Goal: Task Accomplishment & Management: Use online tool/utility

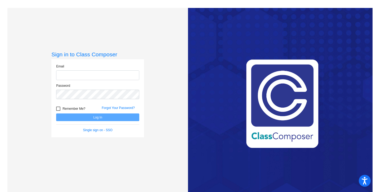
type input "[EMAIL_ADDRESS][DOMAIN_NAME]"
click at [93, 118] on button "Log In" at bounding box center [97, 118] width 83 height 8
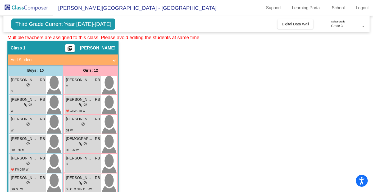
scroll to position [13, 0]
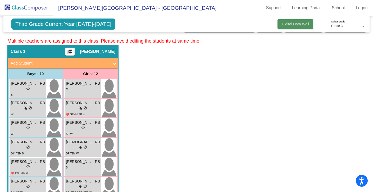
click at [290, 25] on span "Digital Data Wall" at bounding box center [295, 24] width 27 height 4
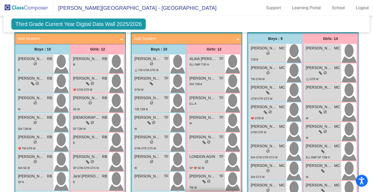
scroll to position [165, 0]
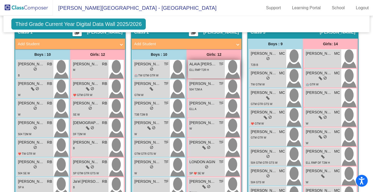
click at [201, 67] on div "ELL RMP T2R H" at bounding box center [200, 70] width 20 height 6
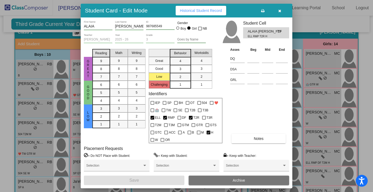
click at [279, 11] on icon "button" at bounding box center [279, 11] width 3 height 4
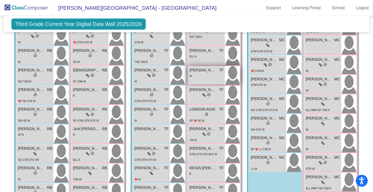
scroll to position [218, 0]
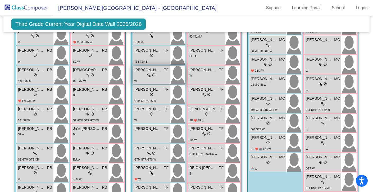
click at [139, 70] on span "[PERSON_NAME]" at bounding box center [147, 70] width 26 height 6
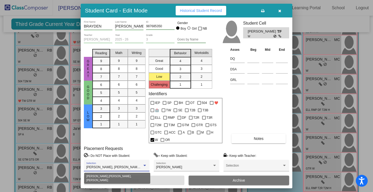
click at [145, 165] on div at bounding box center [144, 165] width 3 height 1
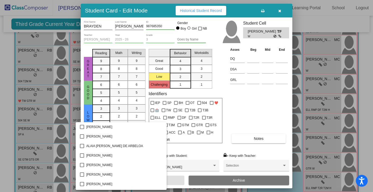
scroll to position [1008, 0]
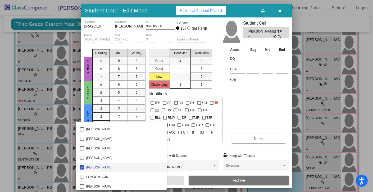
click at [249, 102] on div at bounding box center [186, 96] width 373 height 192
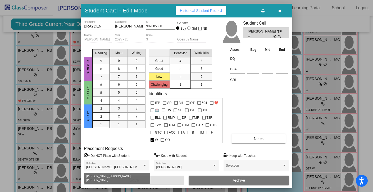
click at [146, 165] on div at bounding box center [144, 165] width 3 height 1
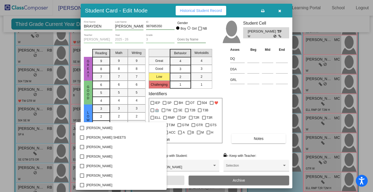
scroll to position [0, 0]
click at [253, 101] on div at bounding box center [186, 96] width 373 height 192
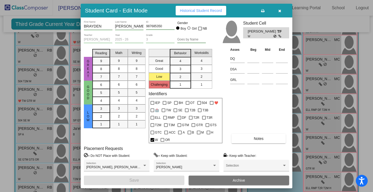
click at [255, 137] on span "Notes" at bounding box center [259, 139] width 10 height 4
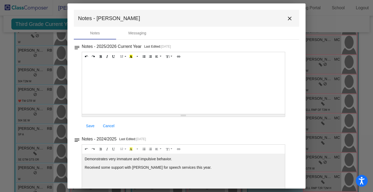
click at [287, 18] on mat-icon "close" at bounding box center [290, 18] width 6 height 6
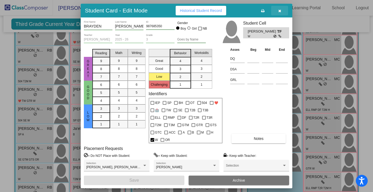
click at [280, 12] on icon "button" at bounding box center [279, 11] width 3 height 4
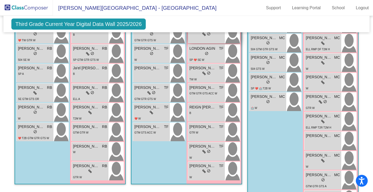
scroll to position [279, 0]
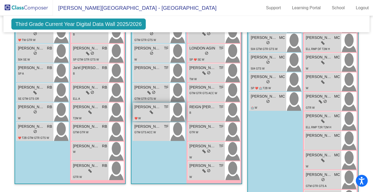
click at [137, 115] on div "❤️ W" at bounding box center [137, 118] width 6 height 6
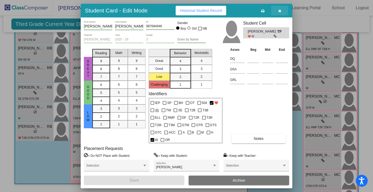
click at [281, 11] on button "button" at bounding box center [279, 11] width 17 height 10
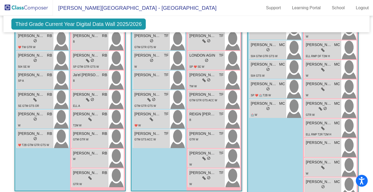
scroll to position [0, 0]
